Goal: Check status: Check status

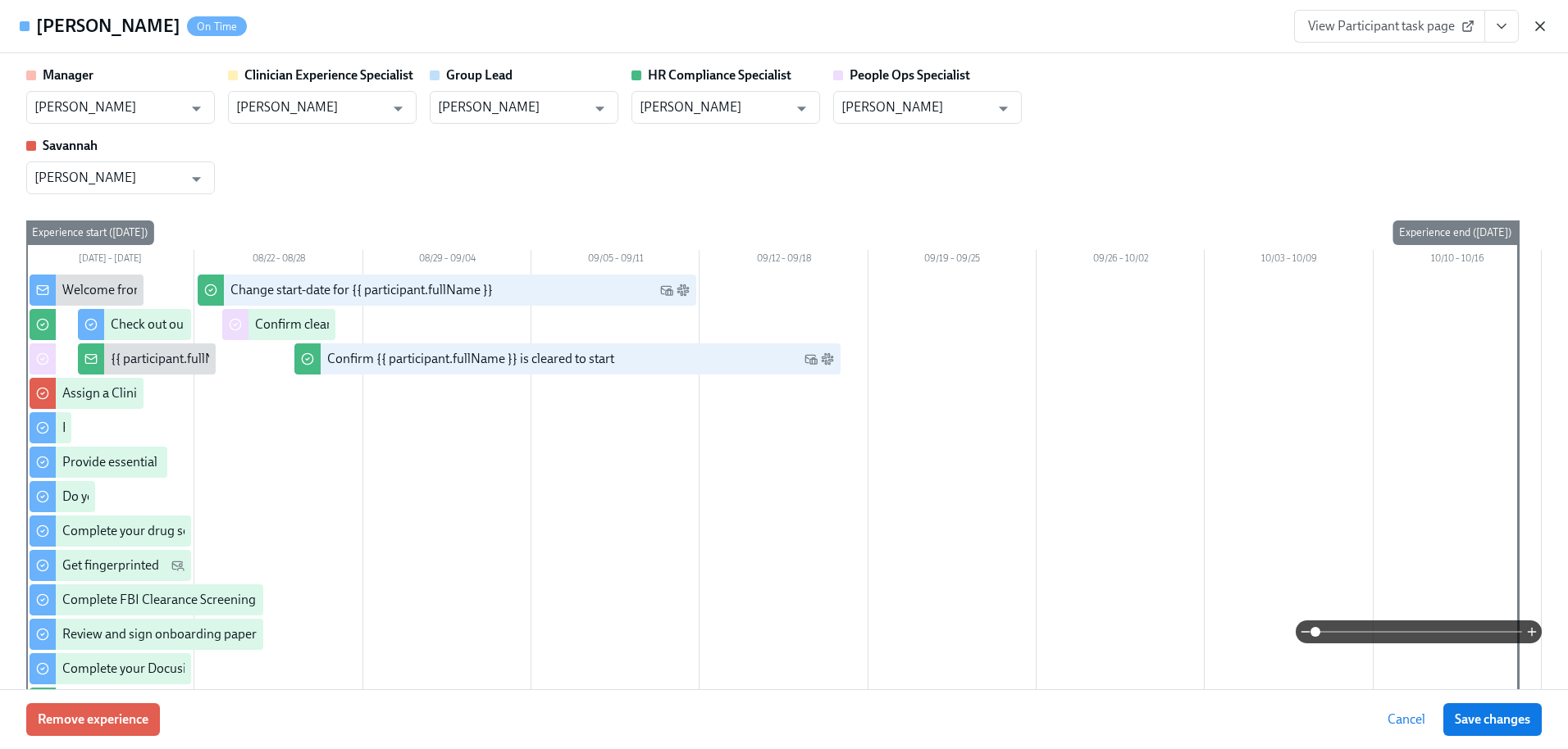
scroll to position [0, 19743]
click at [1546, 29] on icon "button" at bounding box center [1539, 26] width 17 height 17
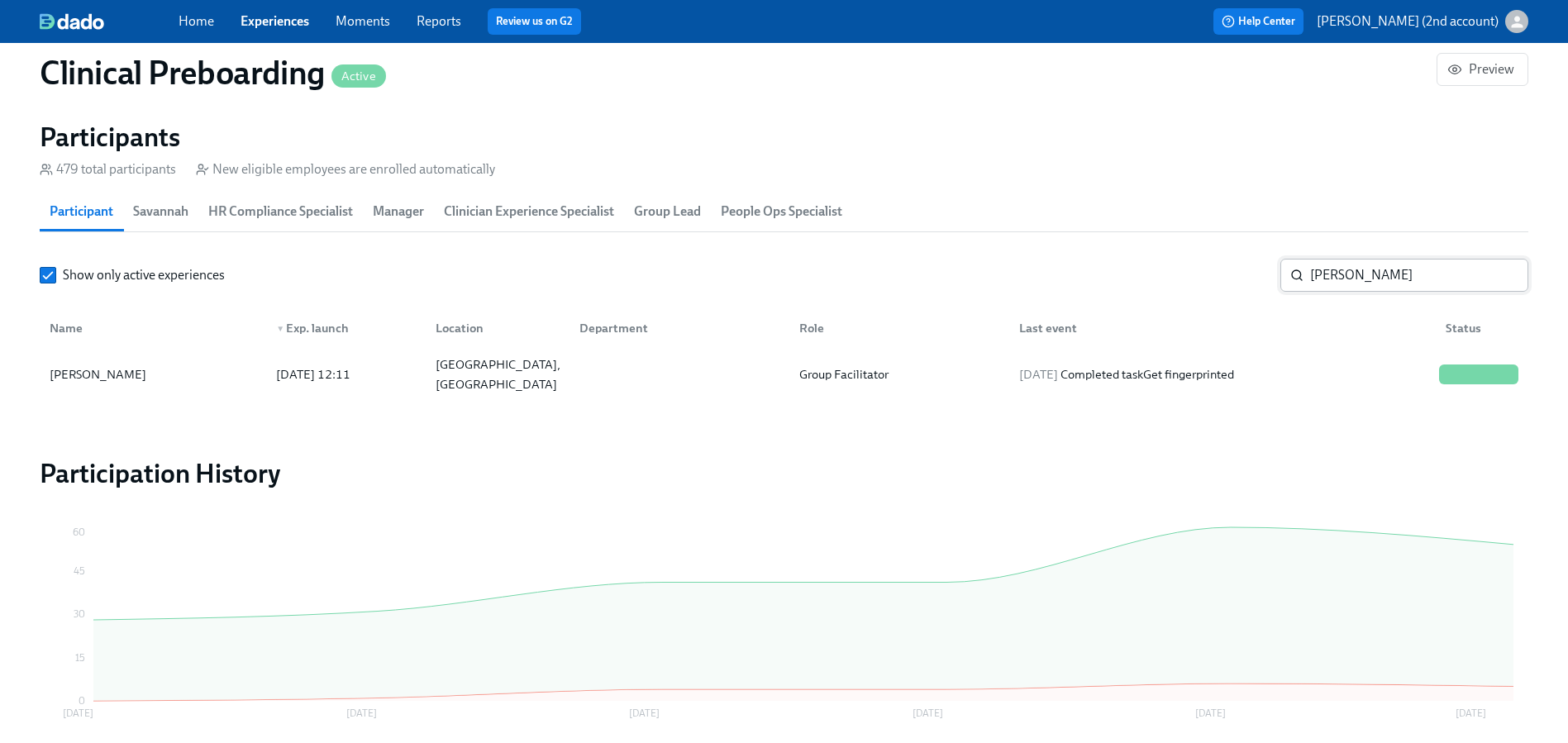
click at [1392, 278] on input "Danica Leblanc" at bounding box center [1419, 275] width 218 height 33
paste input "Owen Bates"
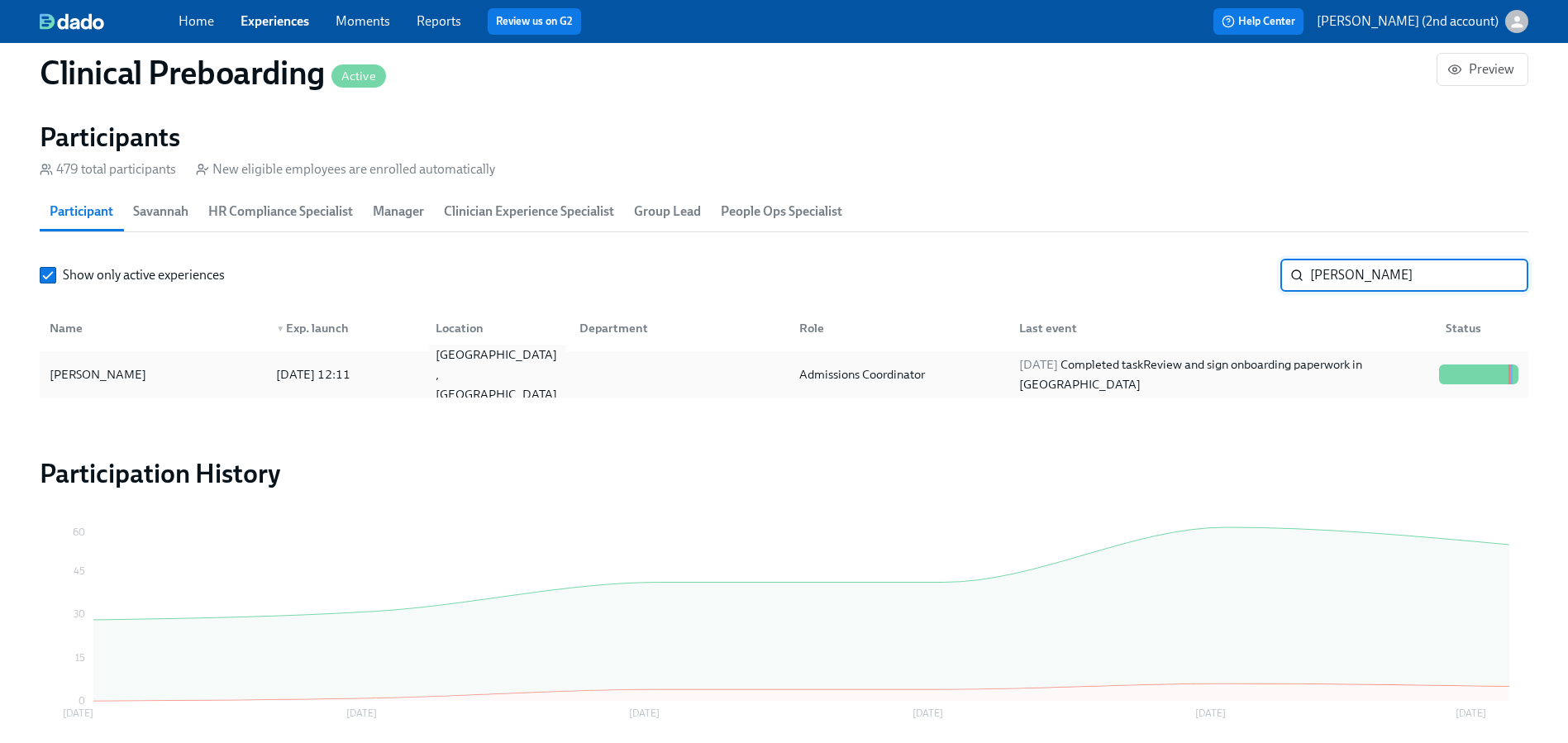
click at [422, 376] on div "St. Petersburg ,FL" at bounding box center [494, 374] width 143 height 33
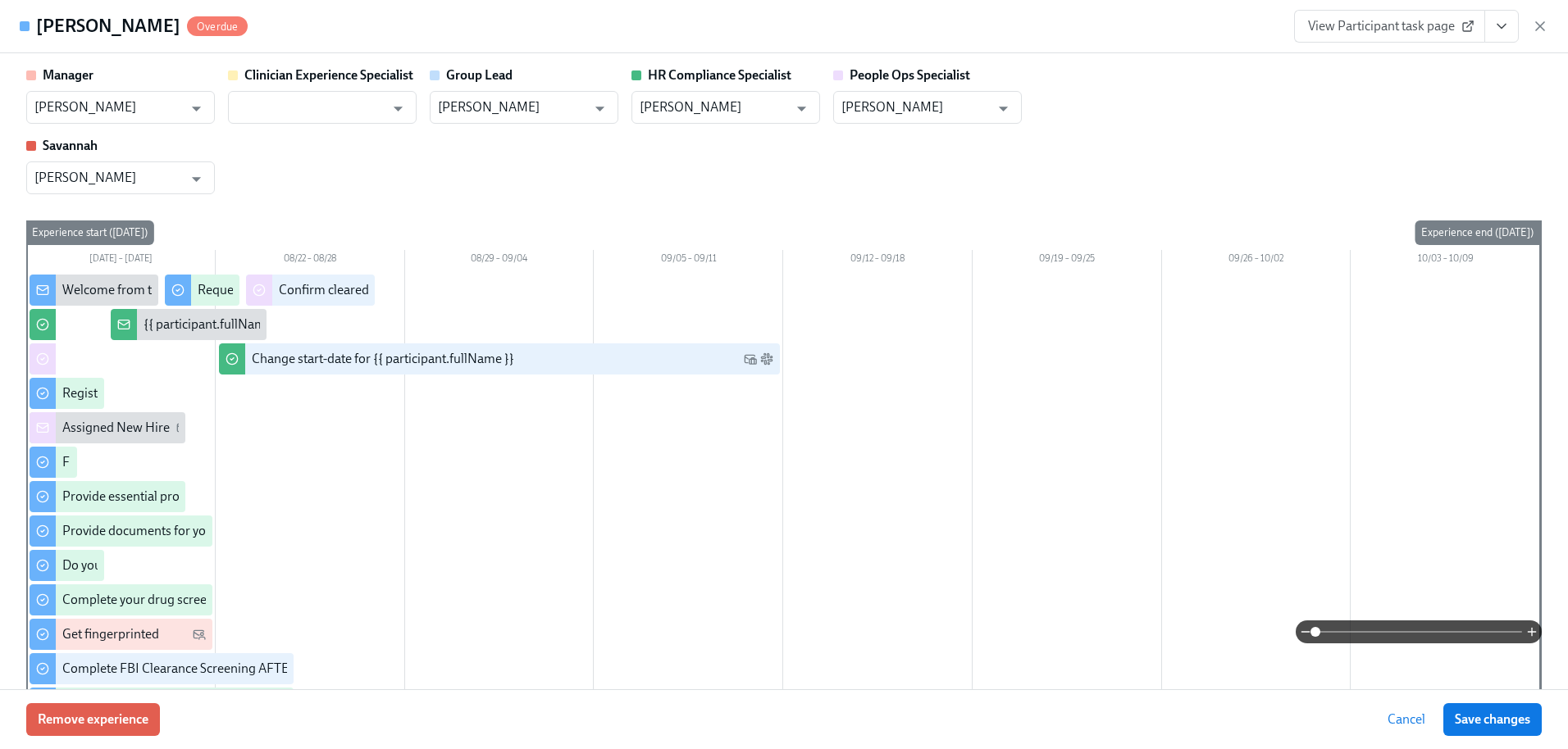
click at [1489, 35] on button "View task page" at bounding box center [1501, 26] width 34 height 33
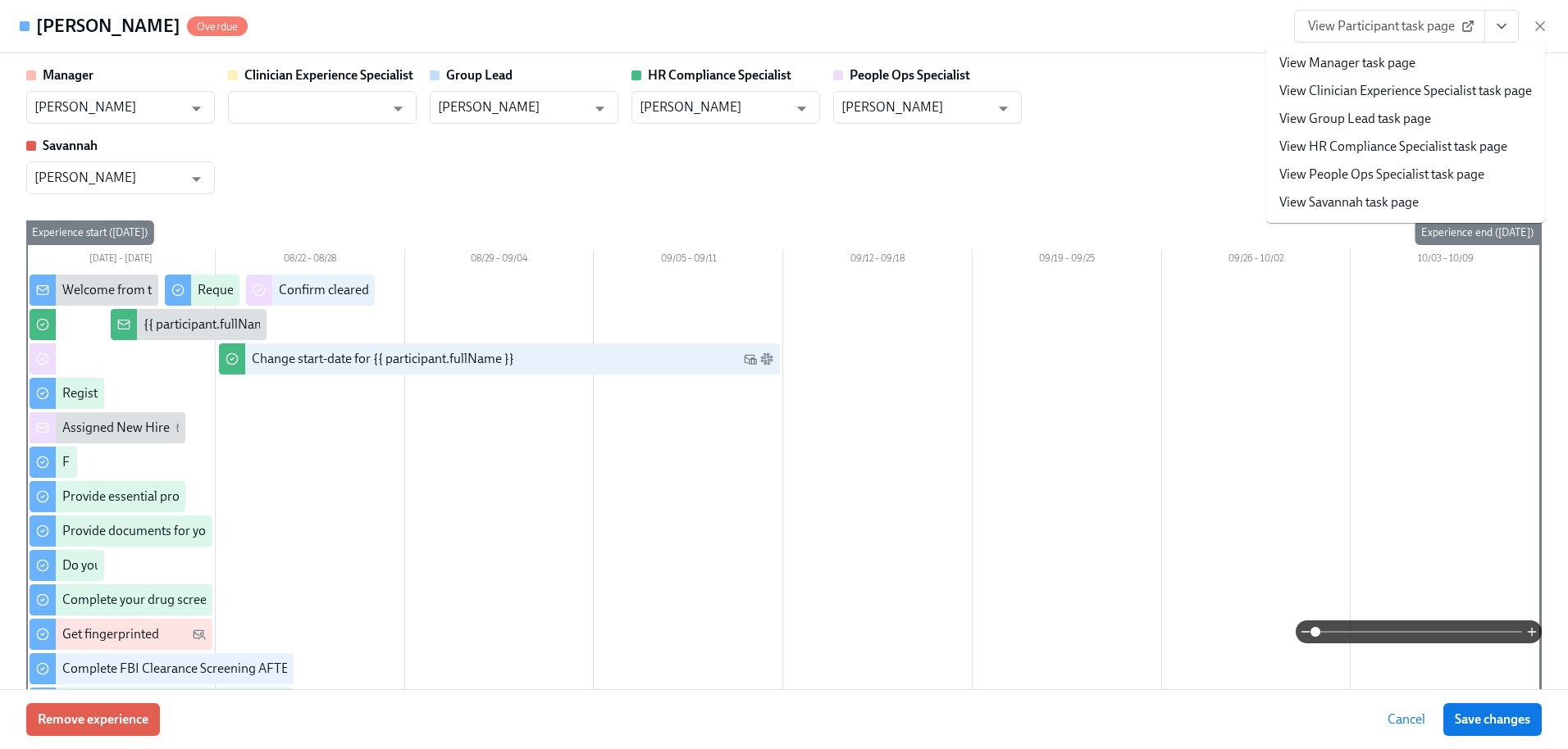
click at [1381, 168] on link "View People Ops Specialist task page" at bounding box center [1381, 174] width 205 height 18
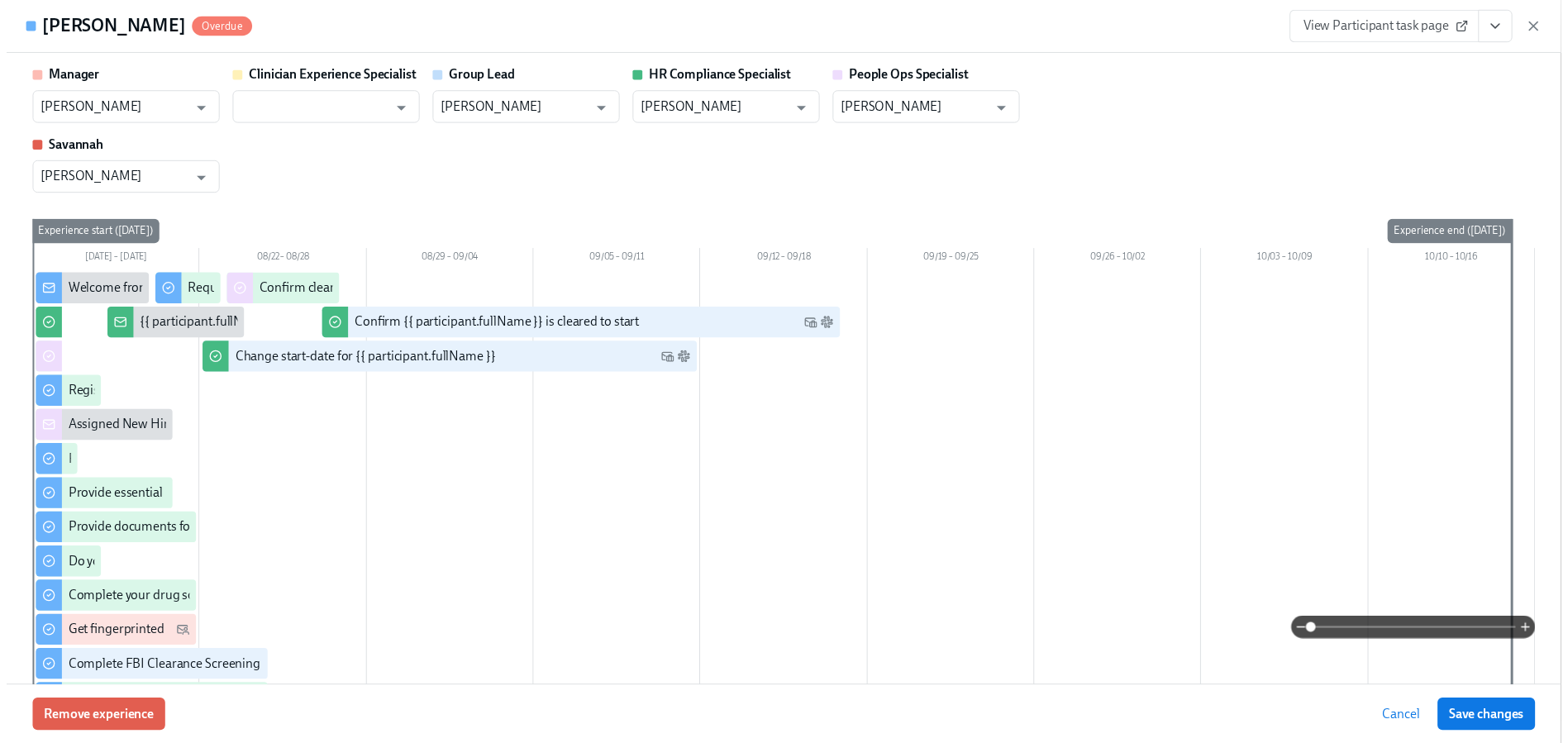
scroll to position [0, 19916]
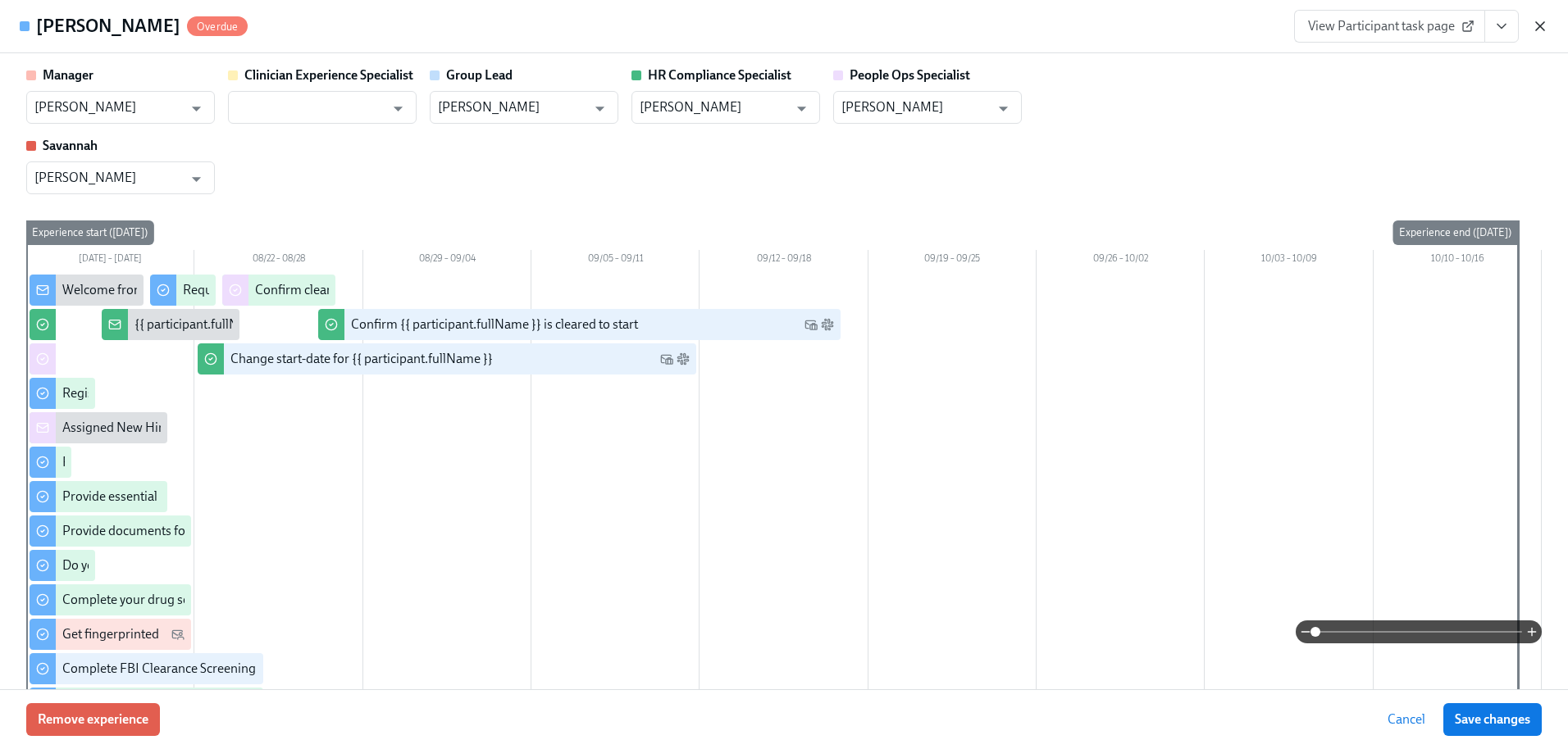
click at [1547, 25] on icon "button" at bounding box center [1539, 26] width 17 height 17
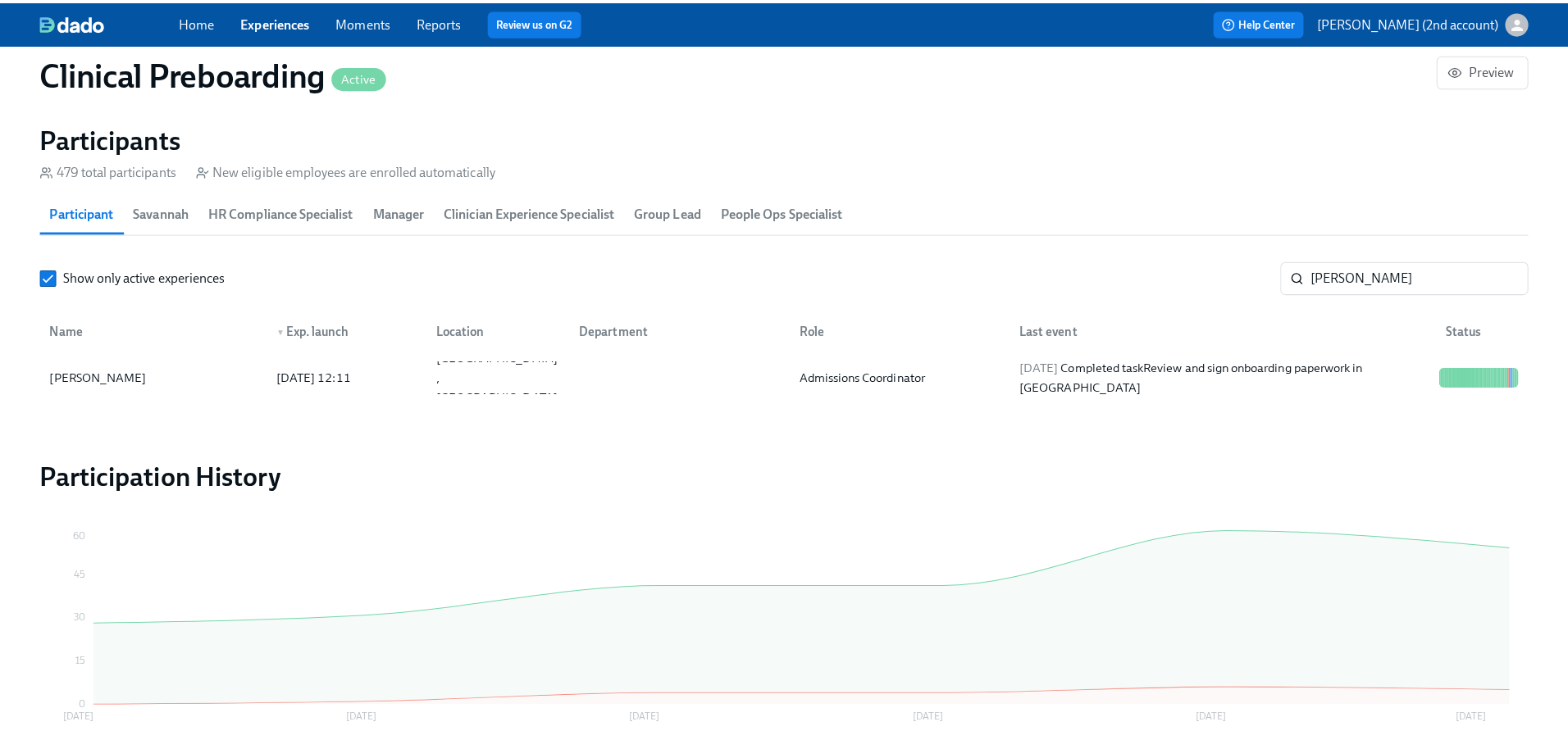
scroll to position [0, 19743]
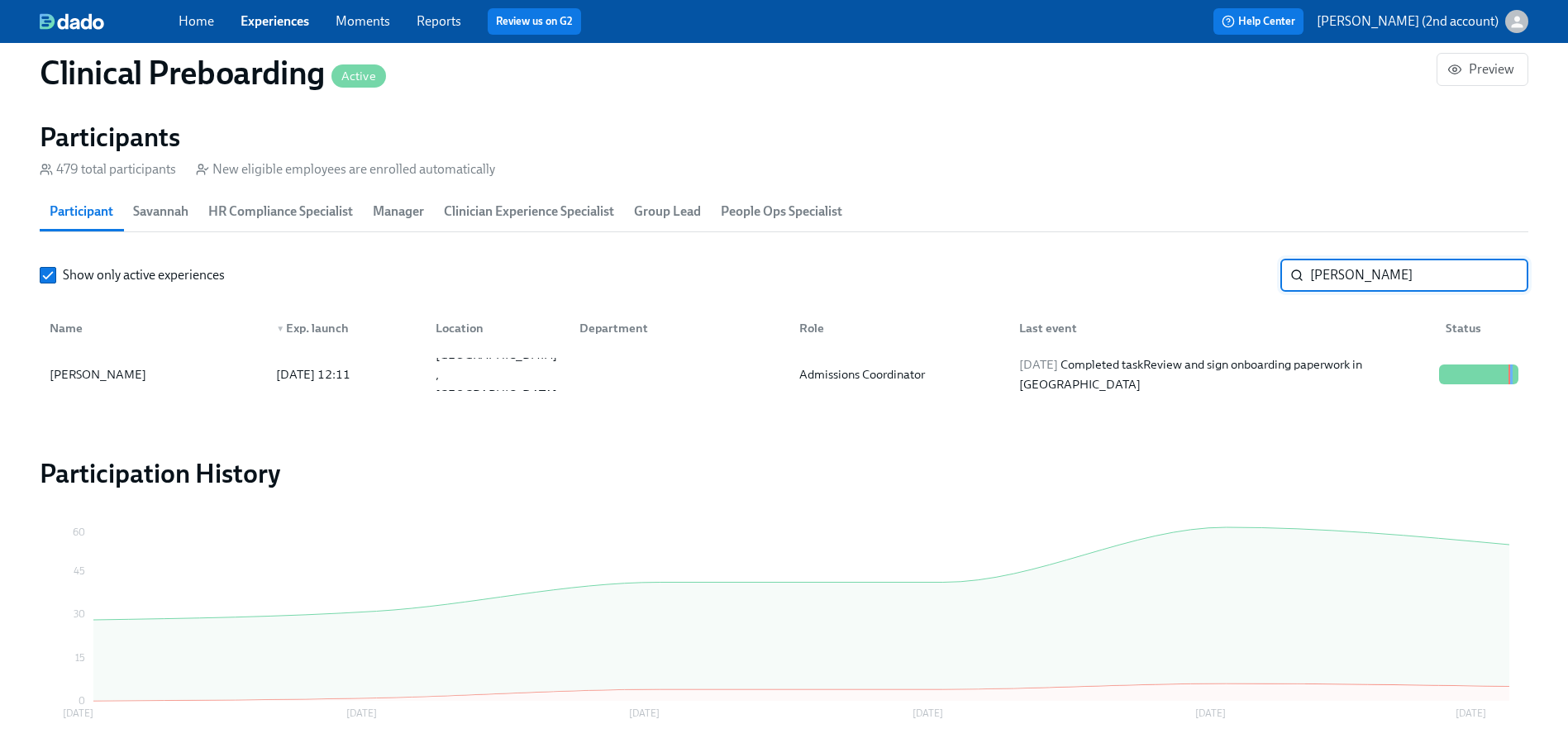
drag, startPoint x: 1392, startPoint y: 279, endPoint x: 1265, endPoint y: 267, distance: 127.6
click at [1265, 267] on div "Show only active experiences Owen Bates ​" at bounding box center [784, 275] width 1489 height 33
paste input "[PERSON_NAME]"
type input "[PERSON_NAME]"
click at [1363, 357] on div "Michele Nelson 2025/08/15 12:11 Dallas, GA SUD Group Facilitator 2025/08/22 Com…" at bounding box center [784, 374] width 1489 height 46
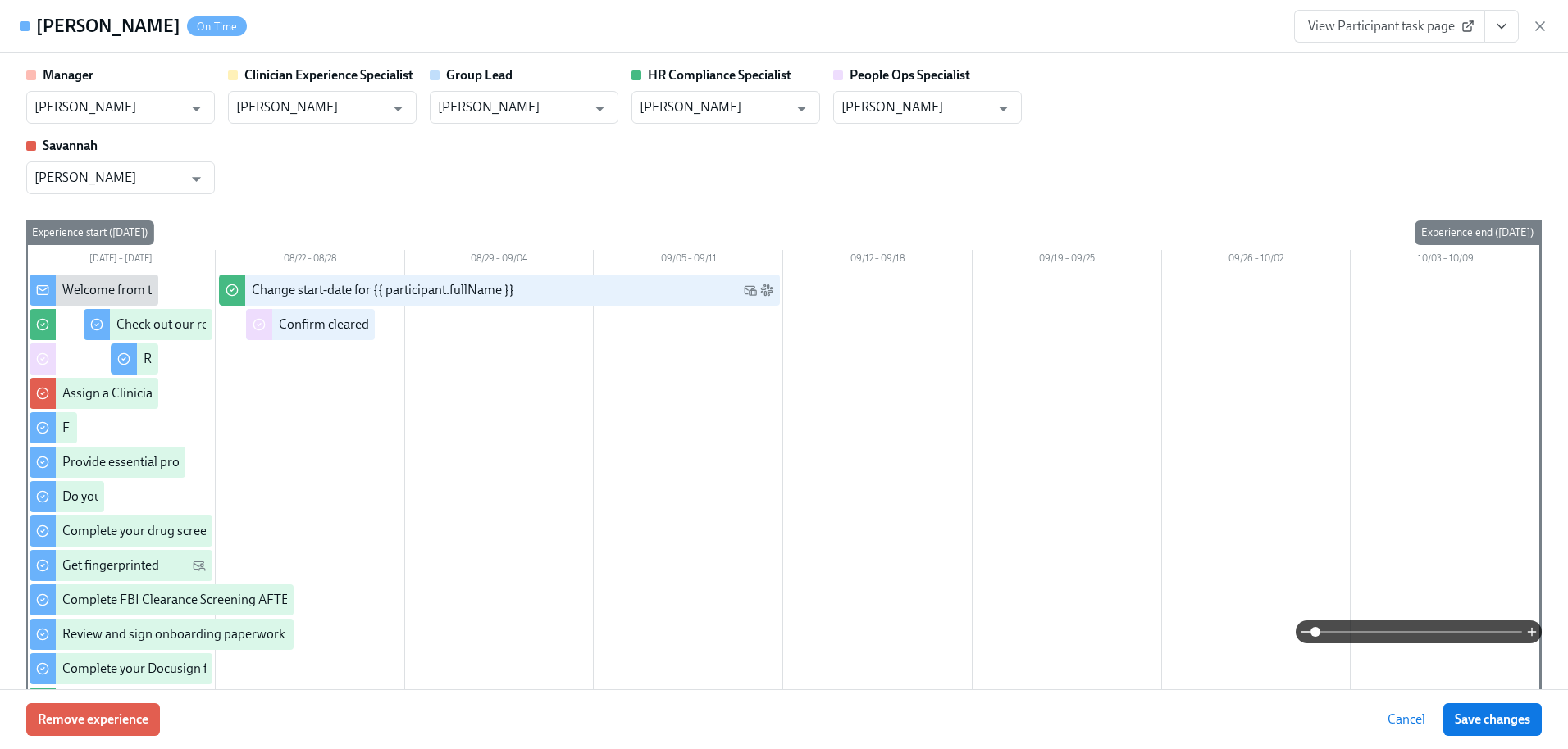
click at [1492, 35] on button "View task page" at bounding box center [1501, 26] width 34 height 33
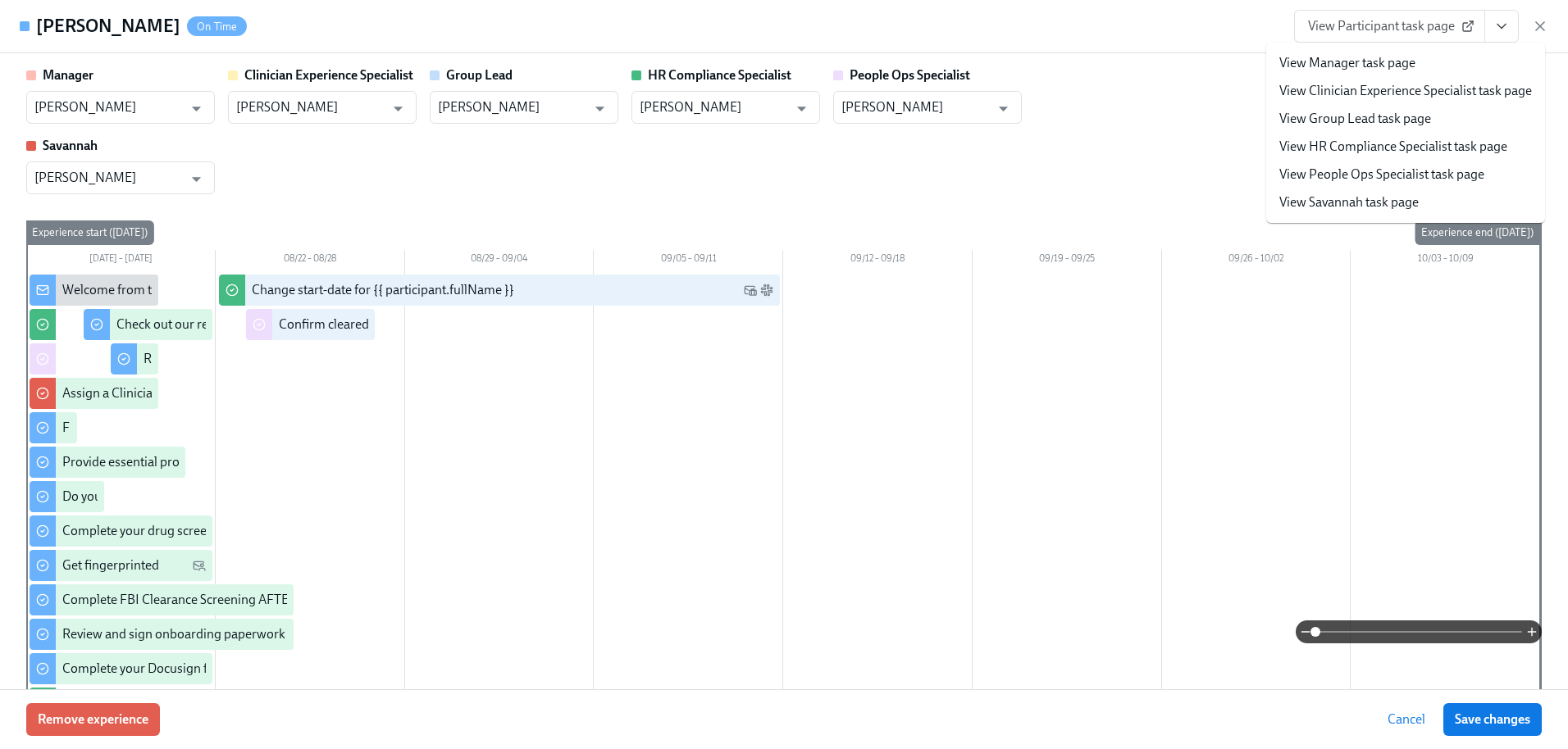
click at [1377, 178] on link "View People Ops Specialist task page" at bounding box center [1381, 174] width 205 height 18
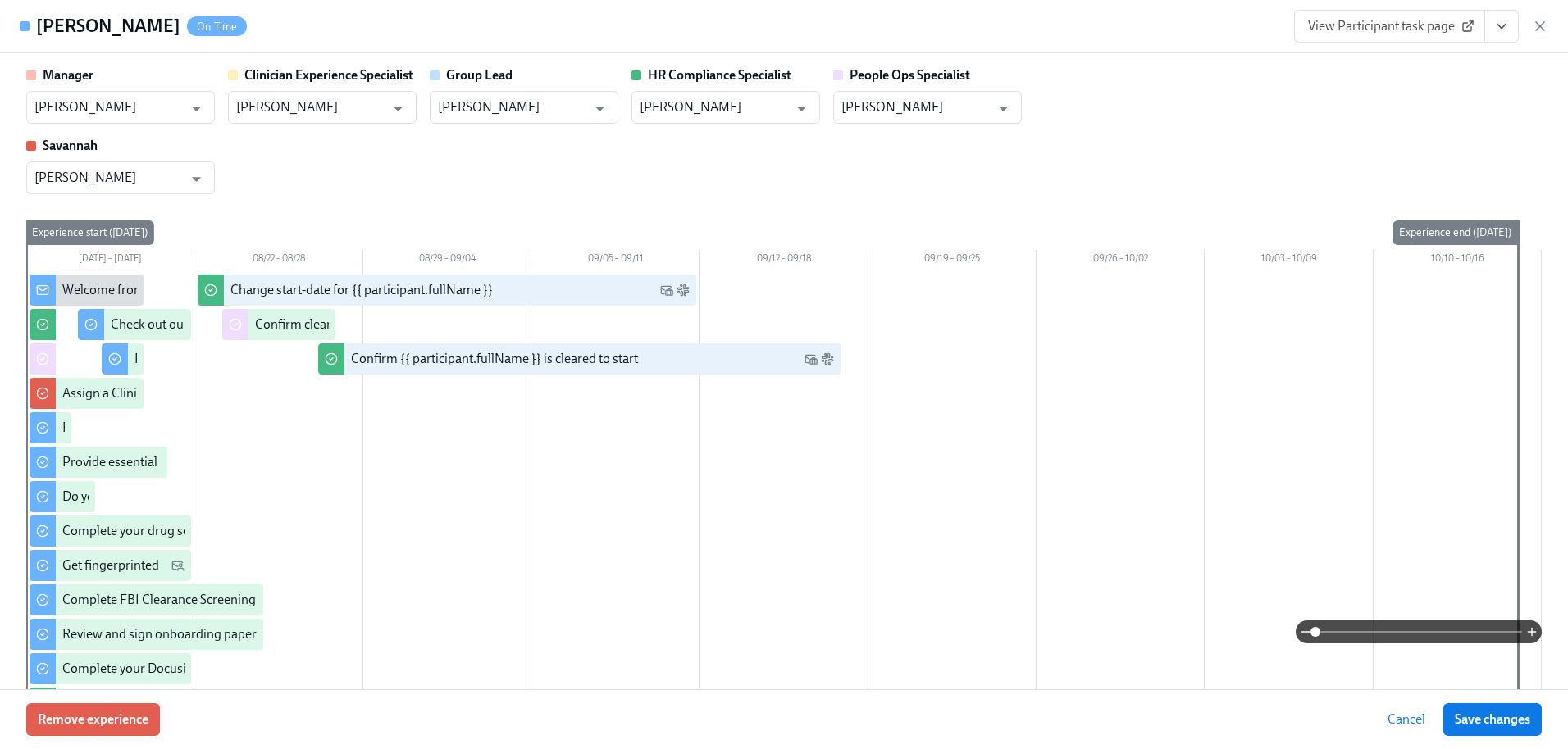
scroll to position [0, 19755]
click at [1500, 36] on button "View task page" at bounding box center [1501, 26] width 34 height 33
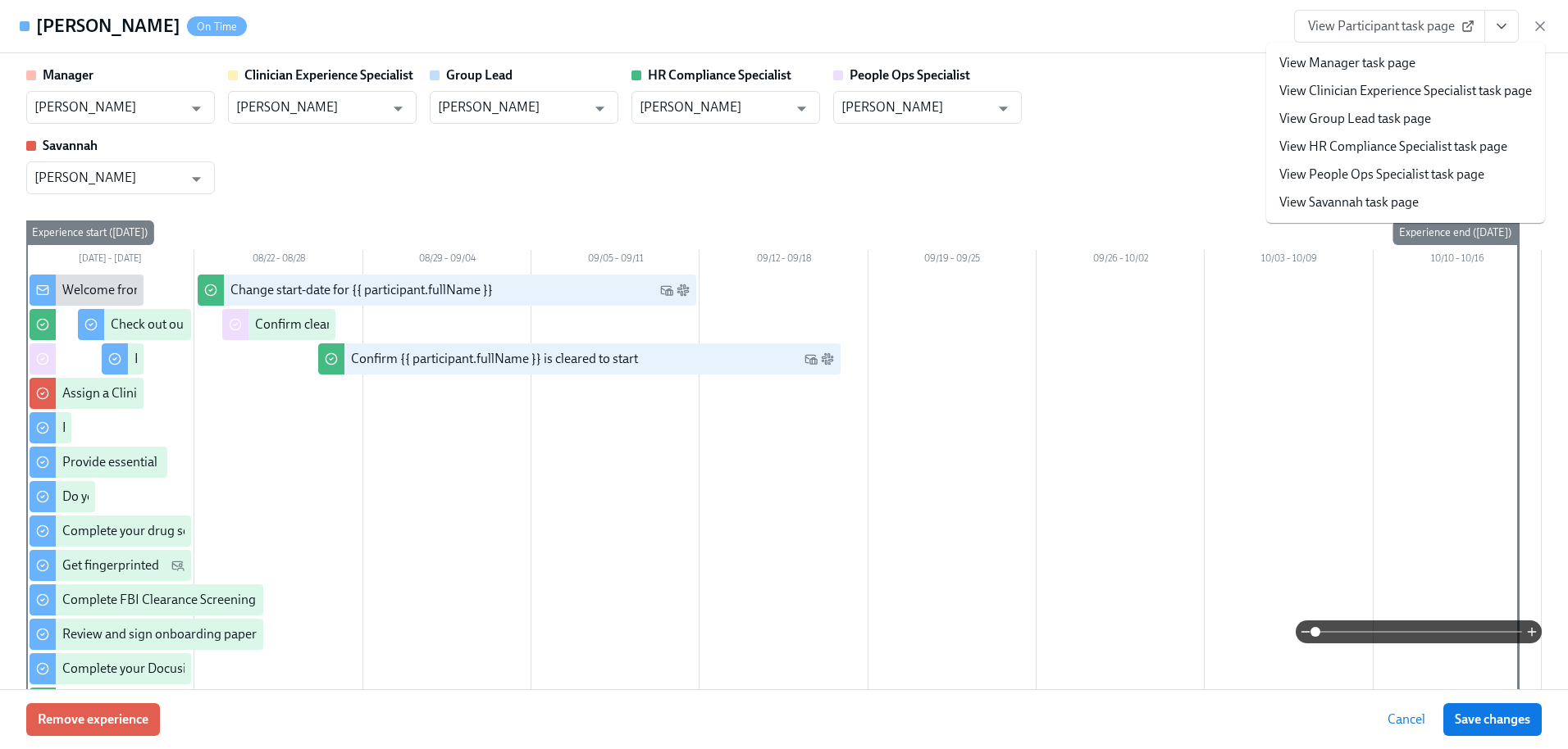
click at [1313, 186] on li "View People Ops Specialist task page" at bounding box center [1405, 174] width 279 height 28
click at [1311, 176] on link "View People Ops Specialist task page" at bounding box center [1381, 174] width 205 height 18
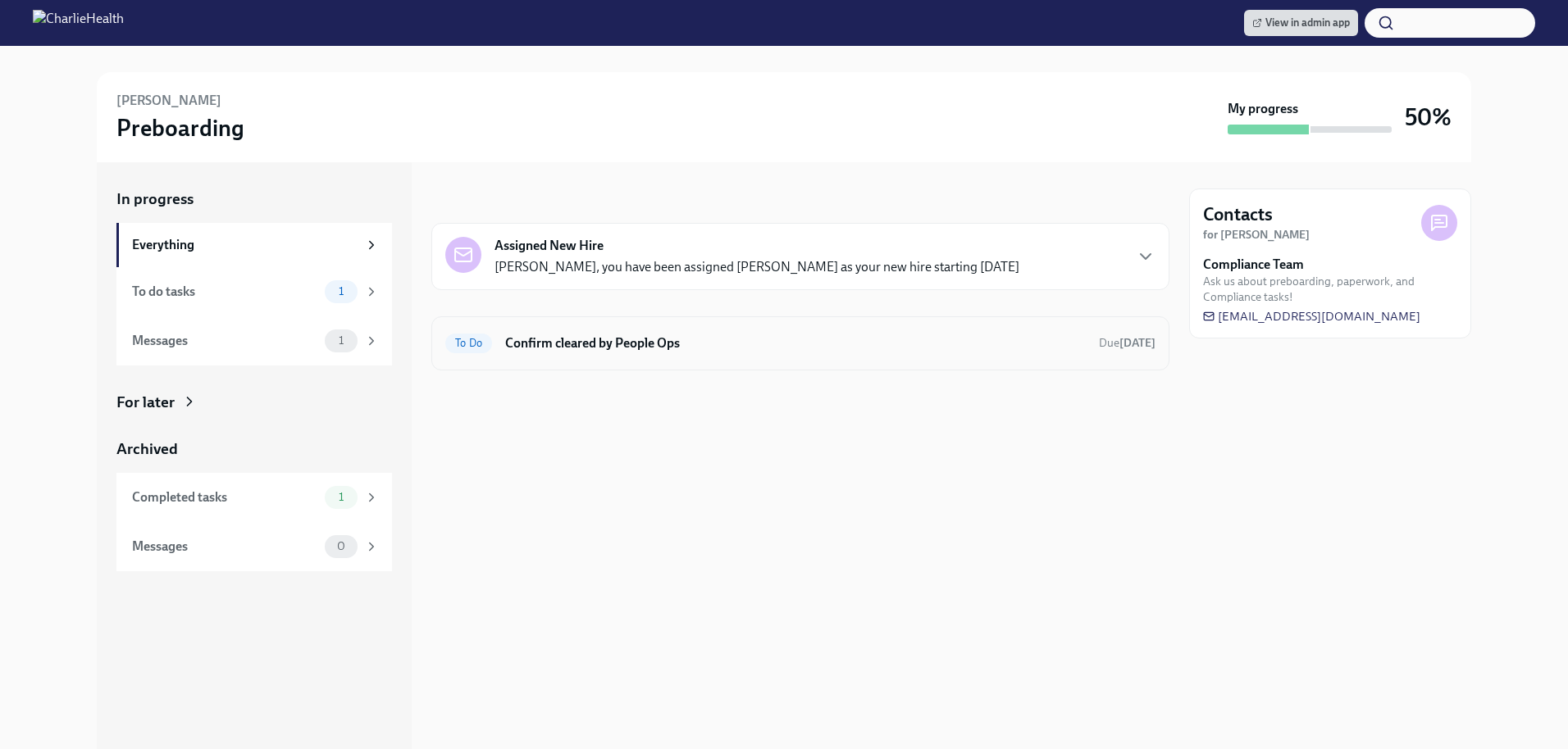
click at [512, 341] on h6 "Confirm cleared by People Ops" at bounding box center [796, 343] width 581 height 18
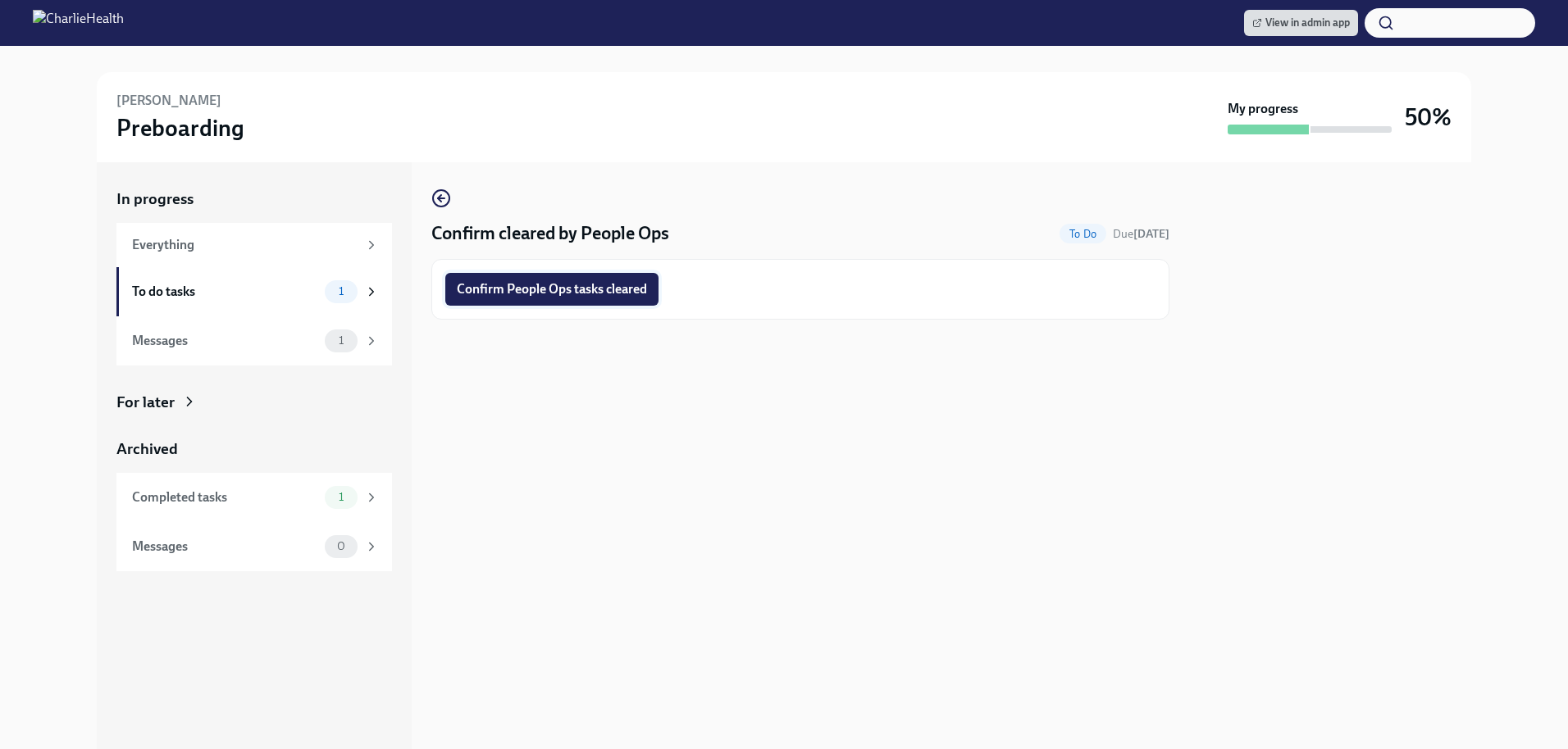
click at [518, 287] on span "Confirm People Ops tasks cleared" at bounding box center [552, 289] width 190 height 17
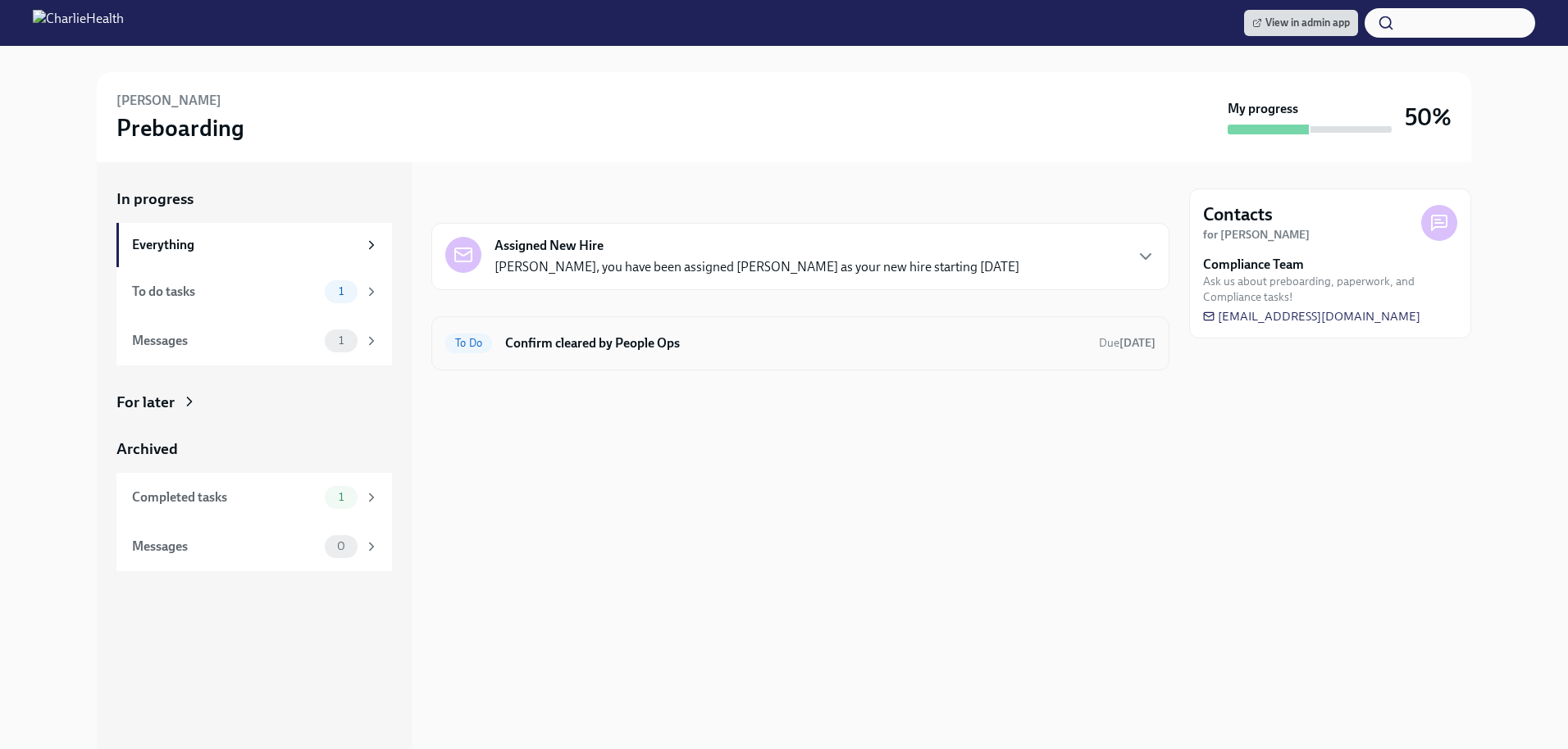
click at [798, 352] on h6 "Confirm cleared by People Ops" at bounding box center [796, 343] width 581 height 18
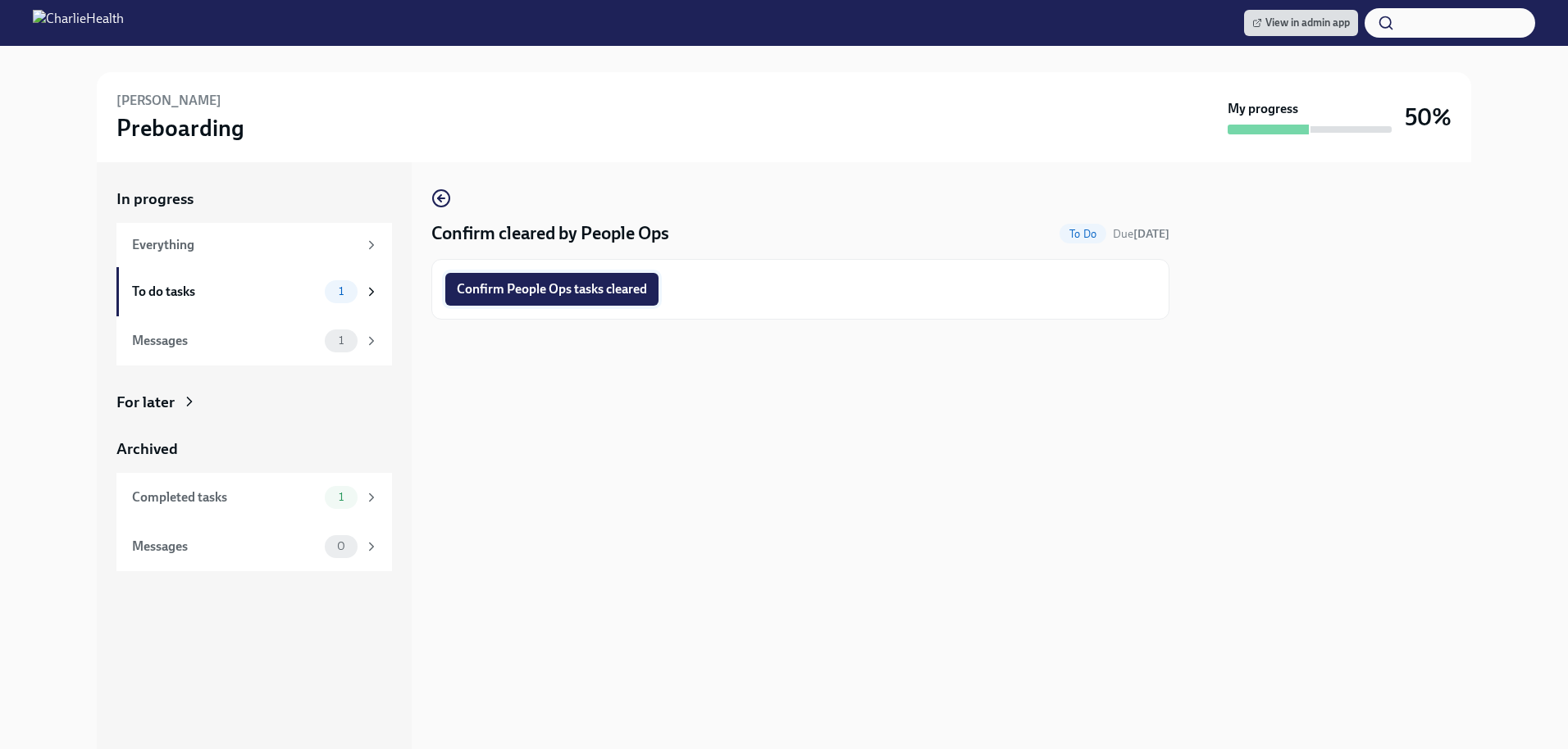
click at [574, 298] on button "Confirm People Ops tasks cleared" at bounding box center [551, 289] width 213 height 33
